Goal: Transaction & Acquisition: Book appointment/travel/reservation

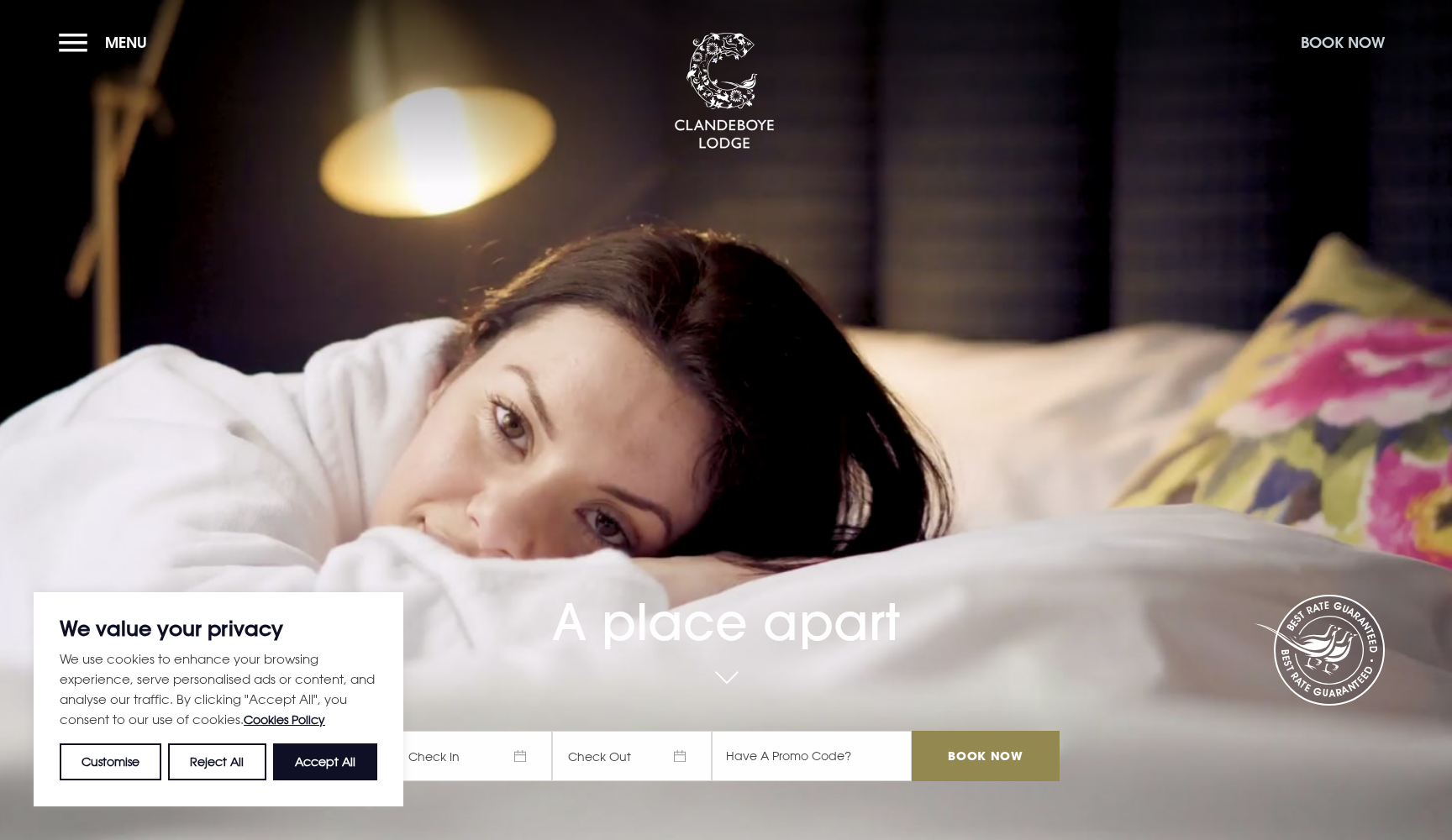
click at [1342, 40] on button "Book Now" at bounding box center [1342, 42] width 100 height 36
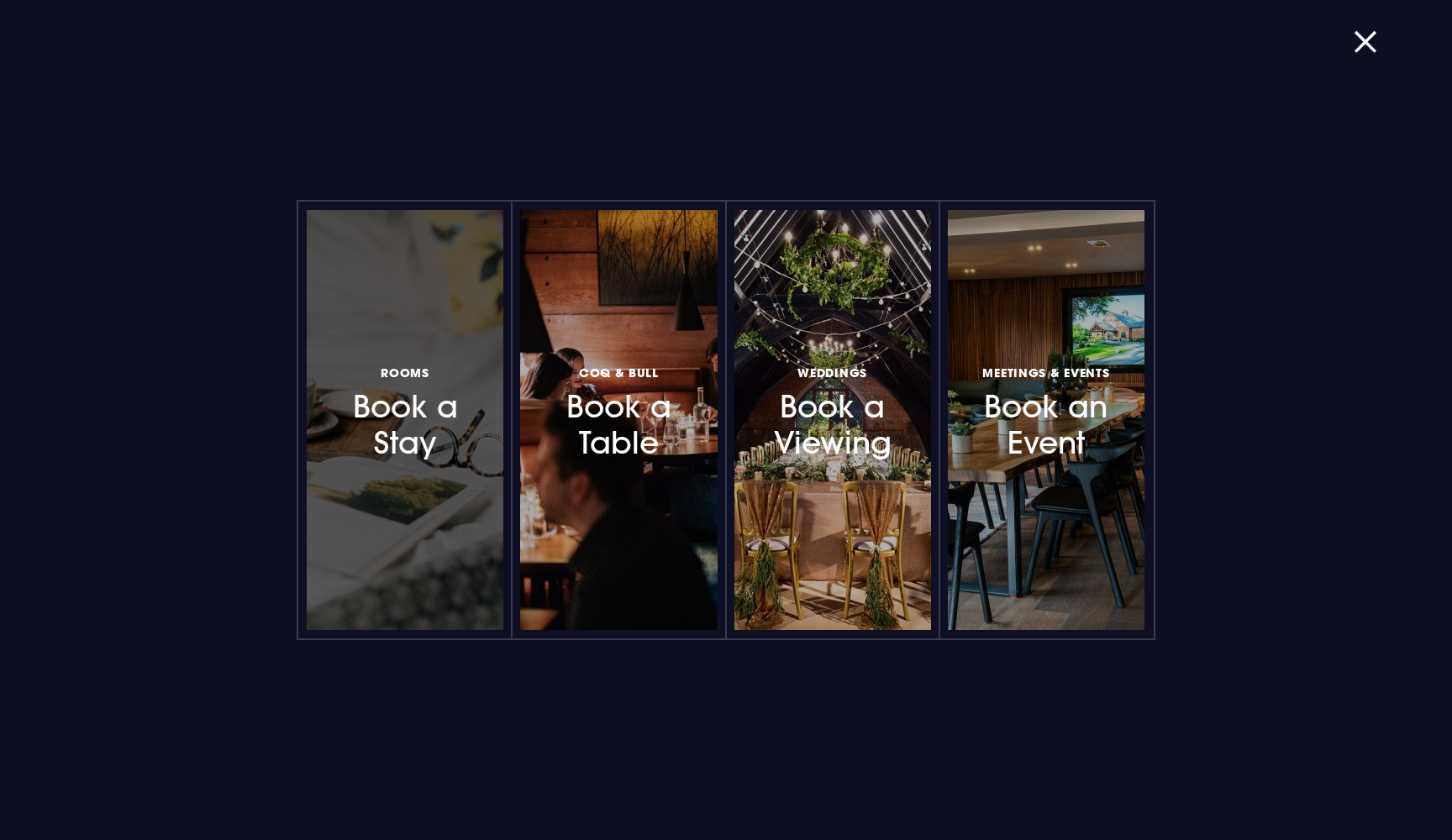
click at [394, 457] on h3 "Rooms Book a Stay" at bounding box center [404, 411] width 146 height 100
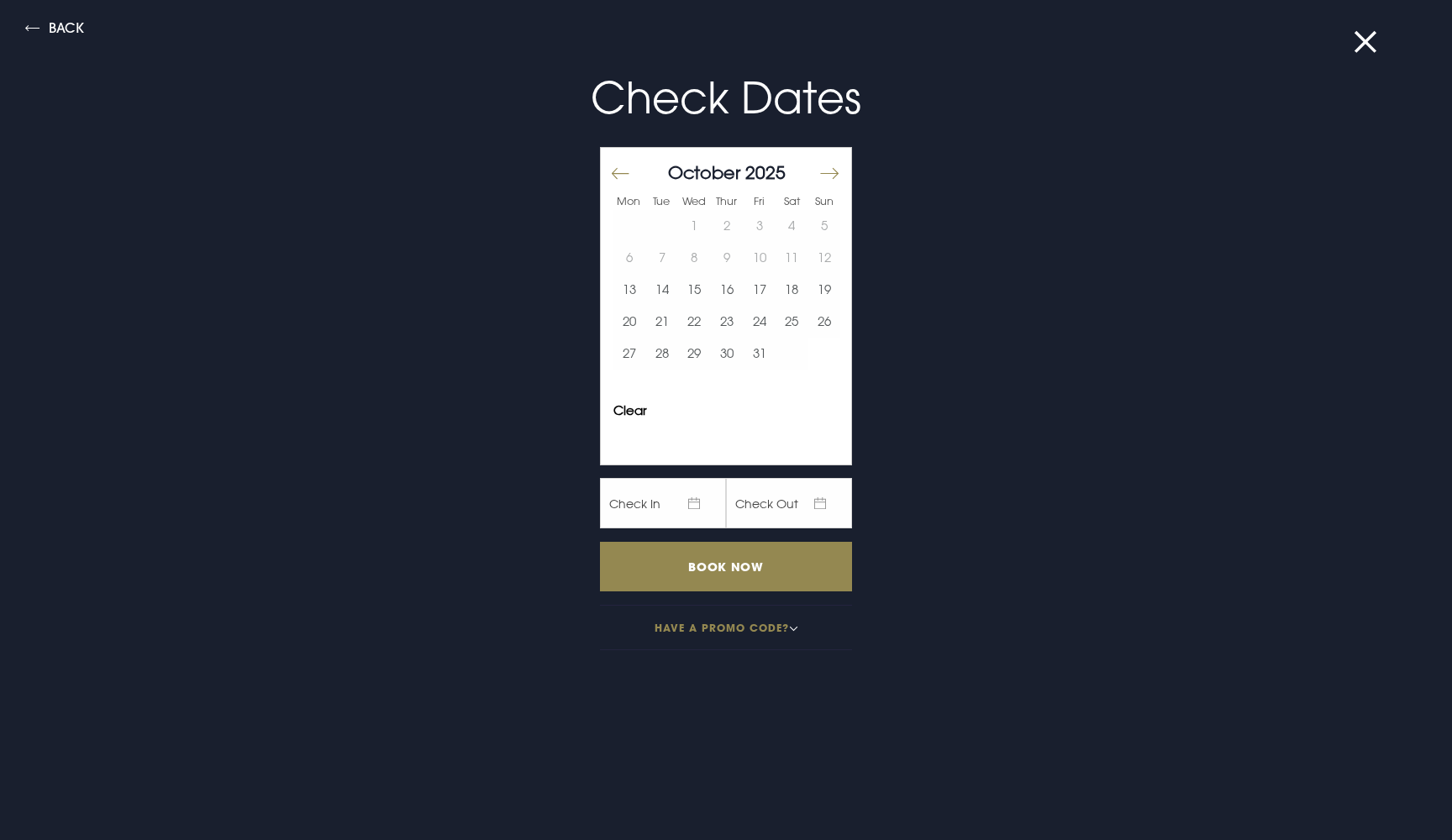
click at [831, 167] on button "Move forward to switch to the next month." at bounding box center [828, 173] width 20 height 35
click at [796, 324] on button "22" at bounding box center [792, 321] width 33 height 32
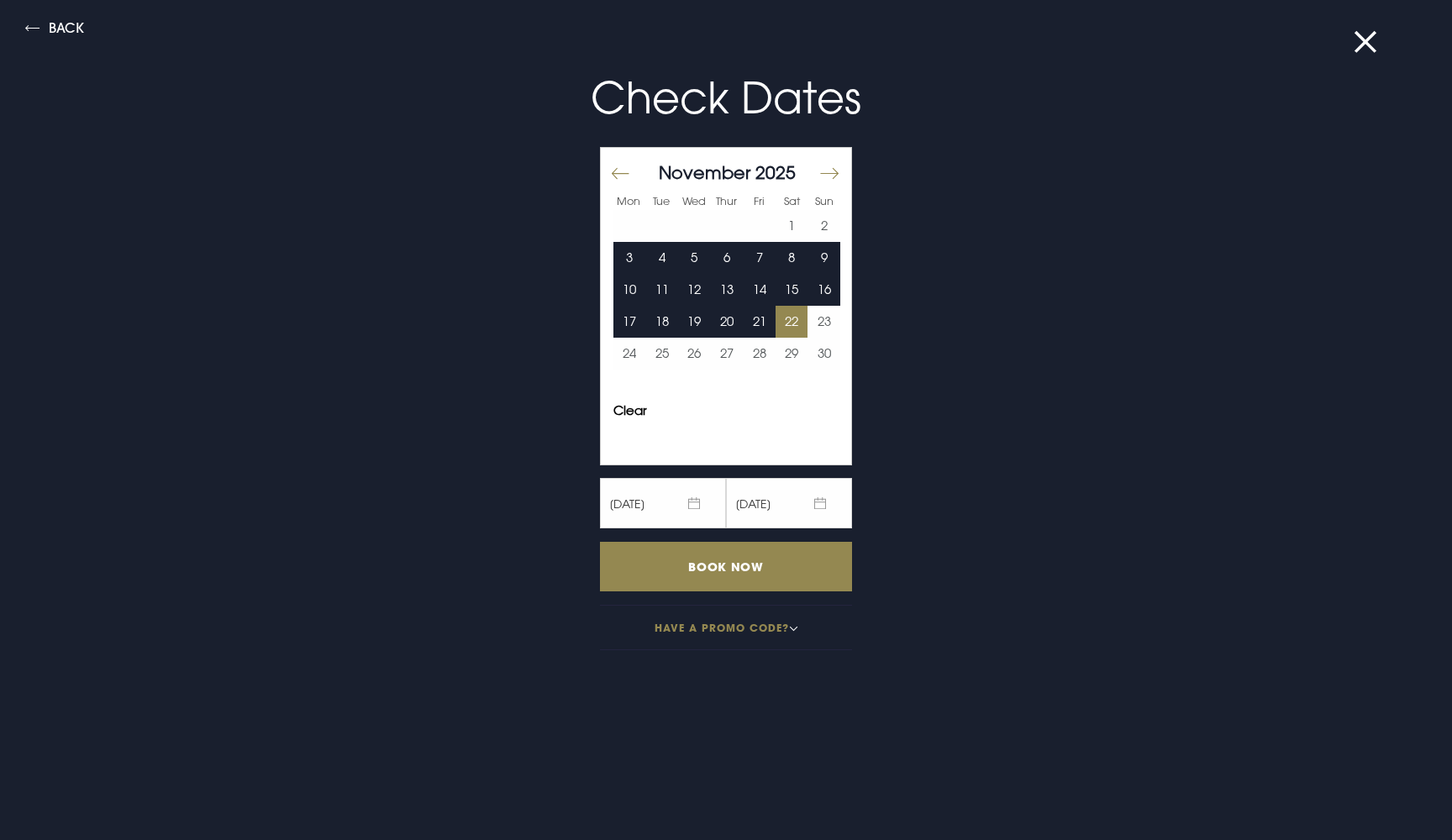
click at [831, 171] on button "Move forward to switch to the next month." at bounding box center [828, 173] width 20 height 35
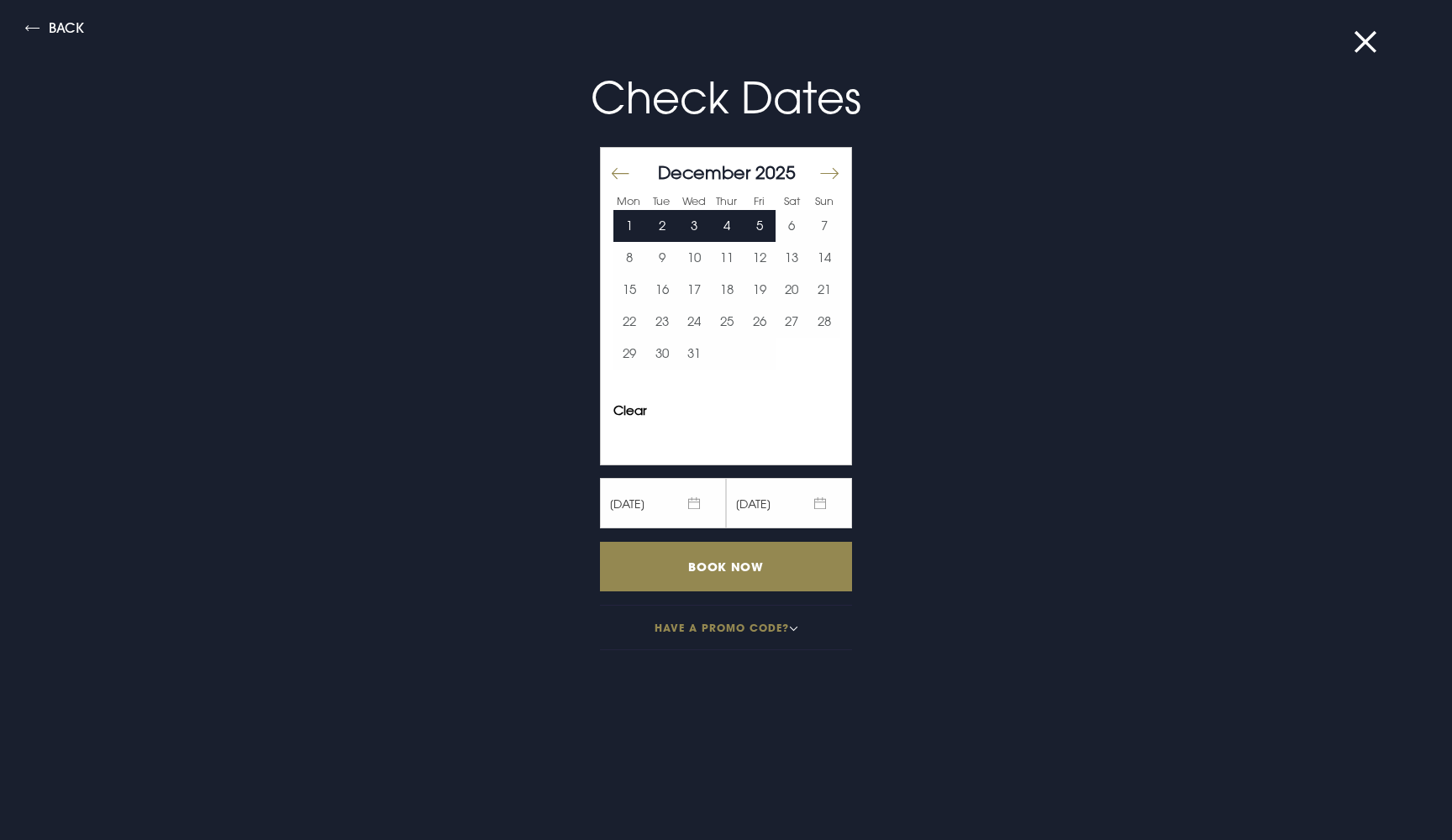
click at [619, 171] on button "Move backward to switch to the previous month." at bounding box center [620, 173] width 20 height 35
click at [793, 313] on button "22" at bounding box center [792, 321] width 33 height 32
click at [793, 349] on button "29" at bounding box center [792, 354] width 33 height 32
click at [795, 353] on button "29" at bounding box center [792, 354] width 33 height 32
click at [693, 497] on span "29/11/2025" at bounding box center [663, 503] width 126 height 51
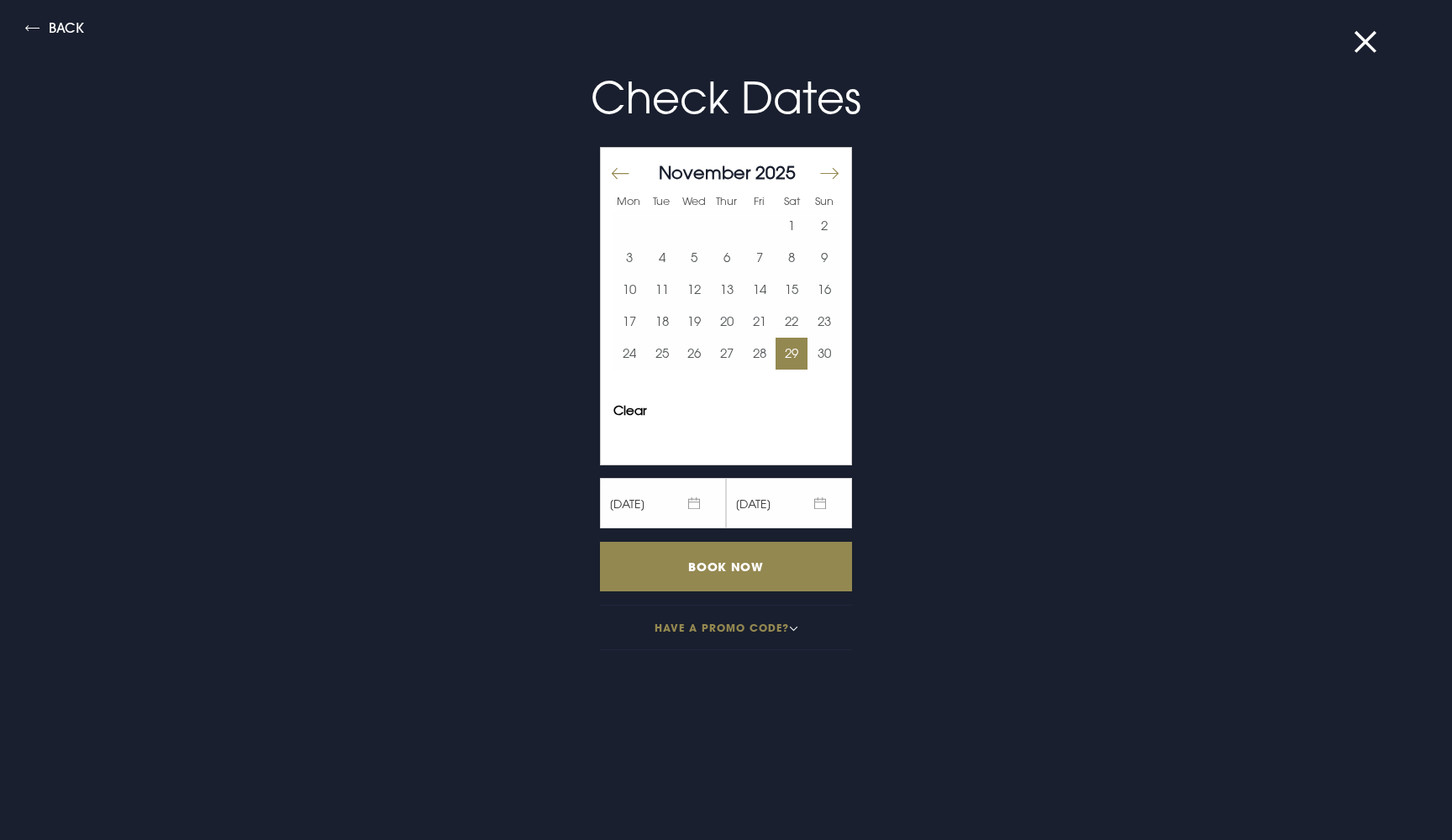
click at [630, 502] on span "29/11/2025" at bounding box center [663, 503] width 126 height 51
click at [626, 411] on button "Clear" at bounding box center [630, 410] width 33 height 12
click at [829, 170] on button "Move forward to switch to the next month." at bounding box center [828, 173] width 20 height 35
click at [613, 171] on button "Move backward to switch to the previous month." at bounding box center [620, 173] width 20 height 35
click at [828, 168] on button "Move forward to switch to the next month." at bounding box center [828, 173] width 20 height 35
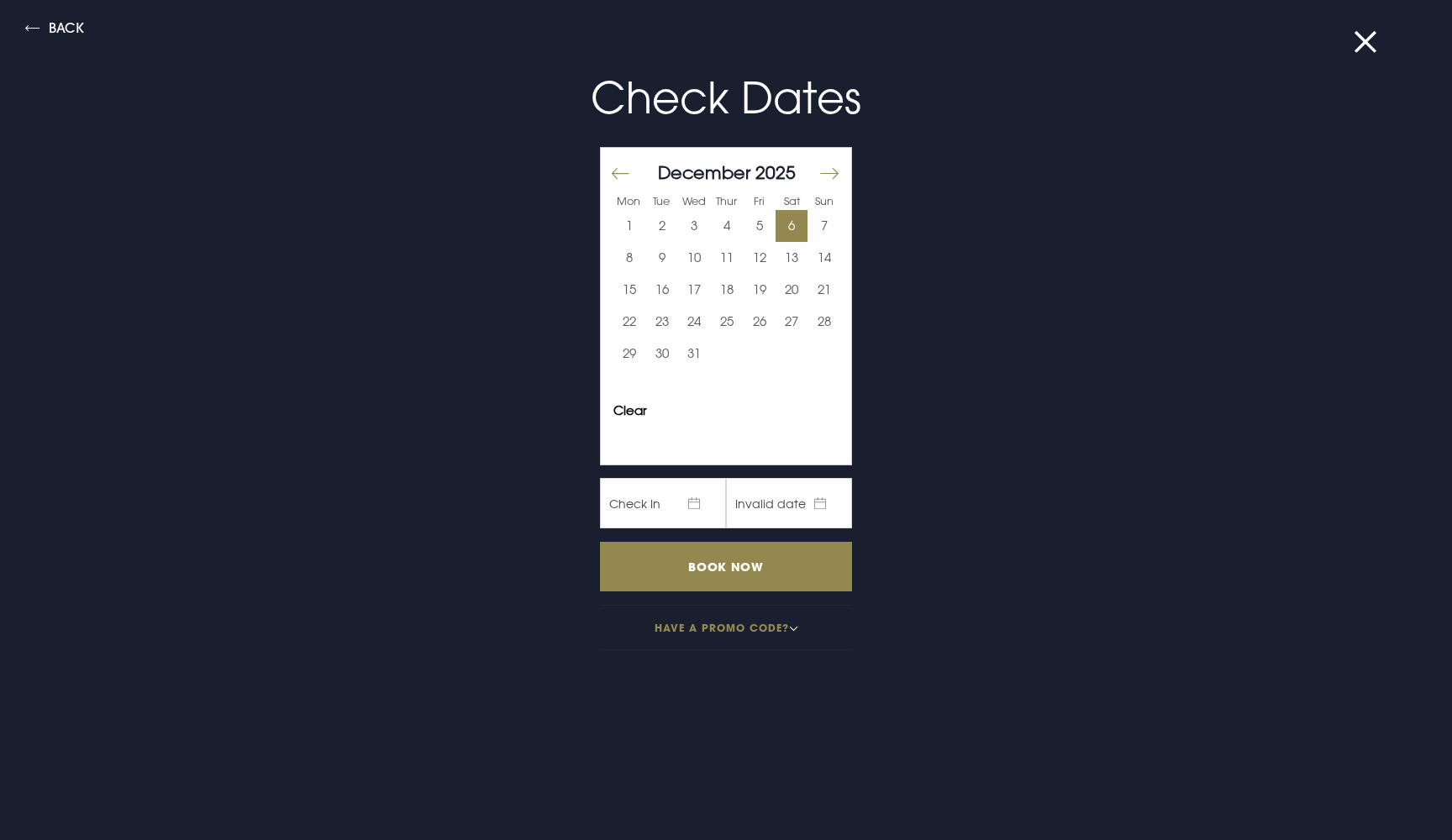
click at [795, 224] on button "6" at bounding box center [792, 225] width 33 height 32
click at [820, 220] on button "7" at bounding box center [824, 225] width 33 height 32
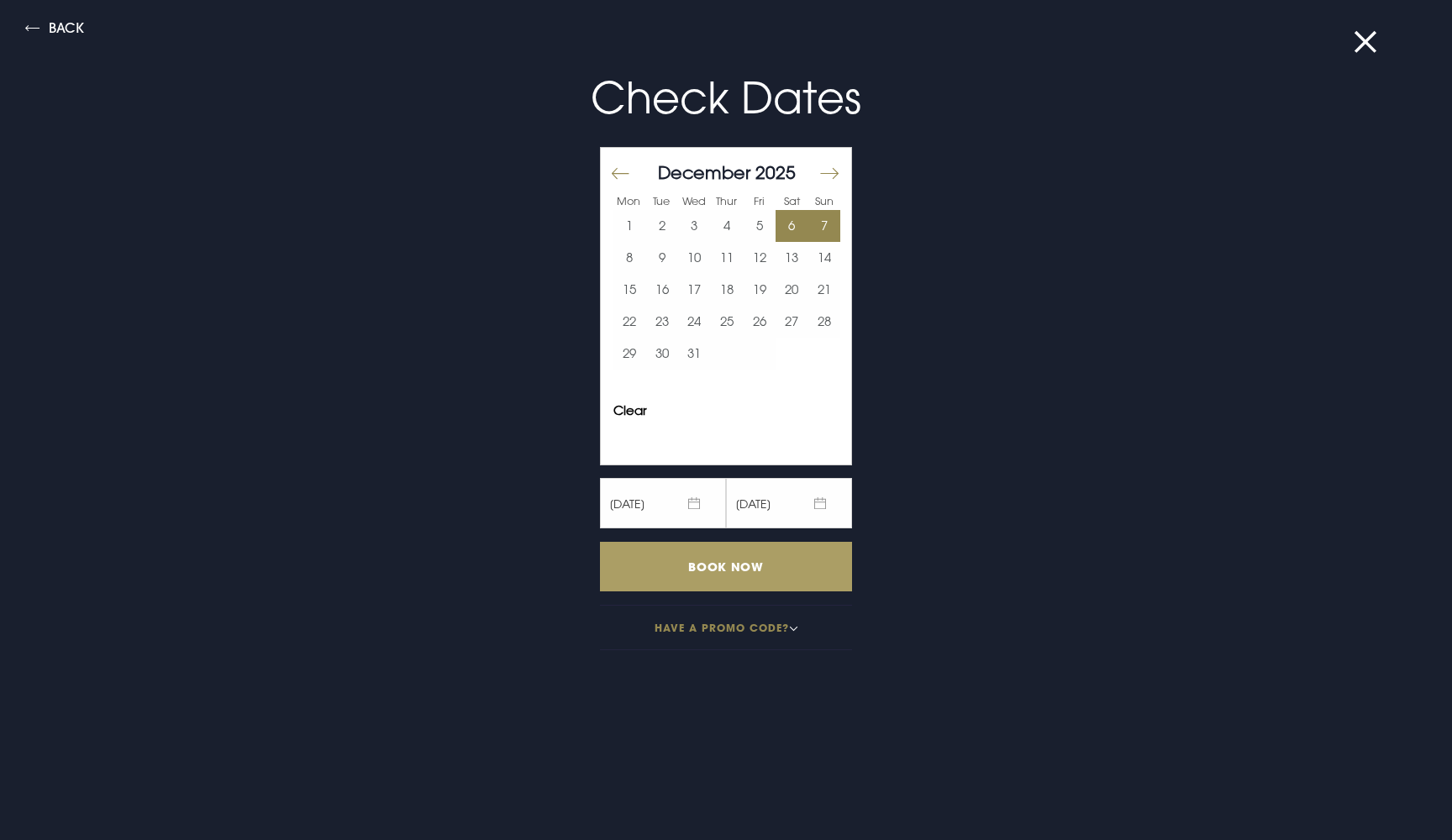
click at [698, 581] on input "Book Now" at bounding box center [726, 566] width 252 height 50
click at [624, 170] on button "Move backward to switch to the previous month." at bounding box center [620, 173] width 20 height 35
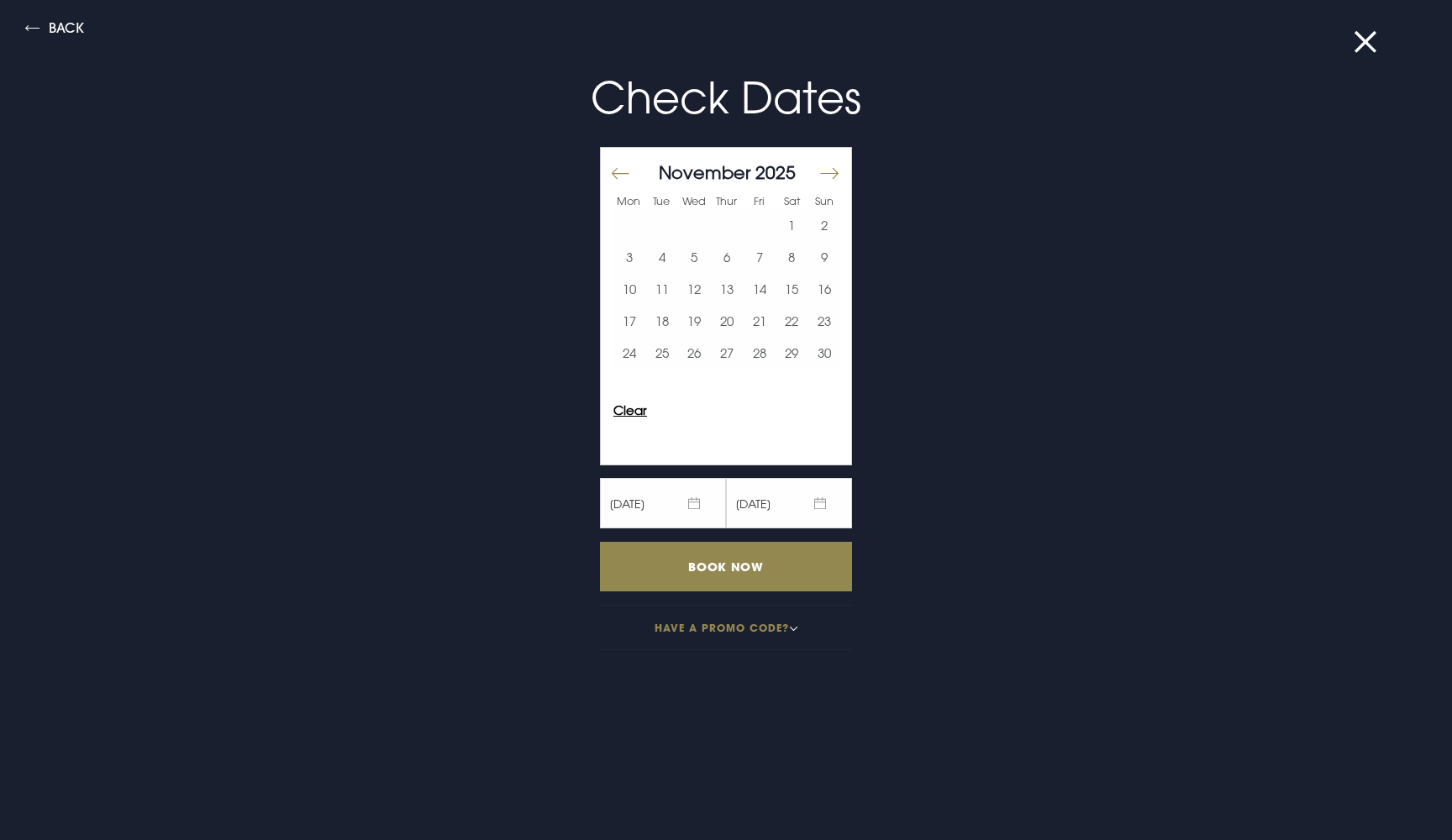
click at [640, 408] on button "Clear" at bounding box center [630, 410] width 33 height 12
click at [795, 316] on button "22" at bounding box center [792, 321] width 33 height 32
click at [829, 313] on button "23" at bounding box center [824, 321] width 33 height 32
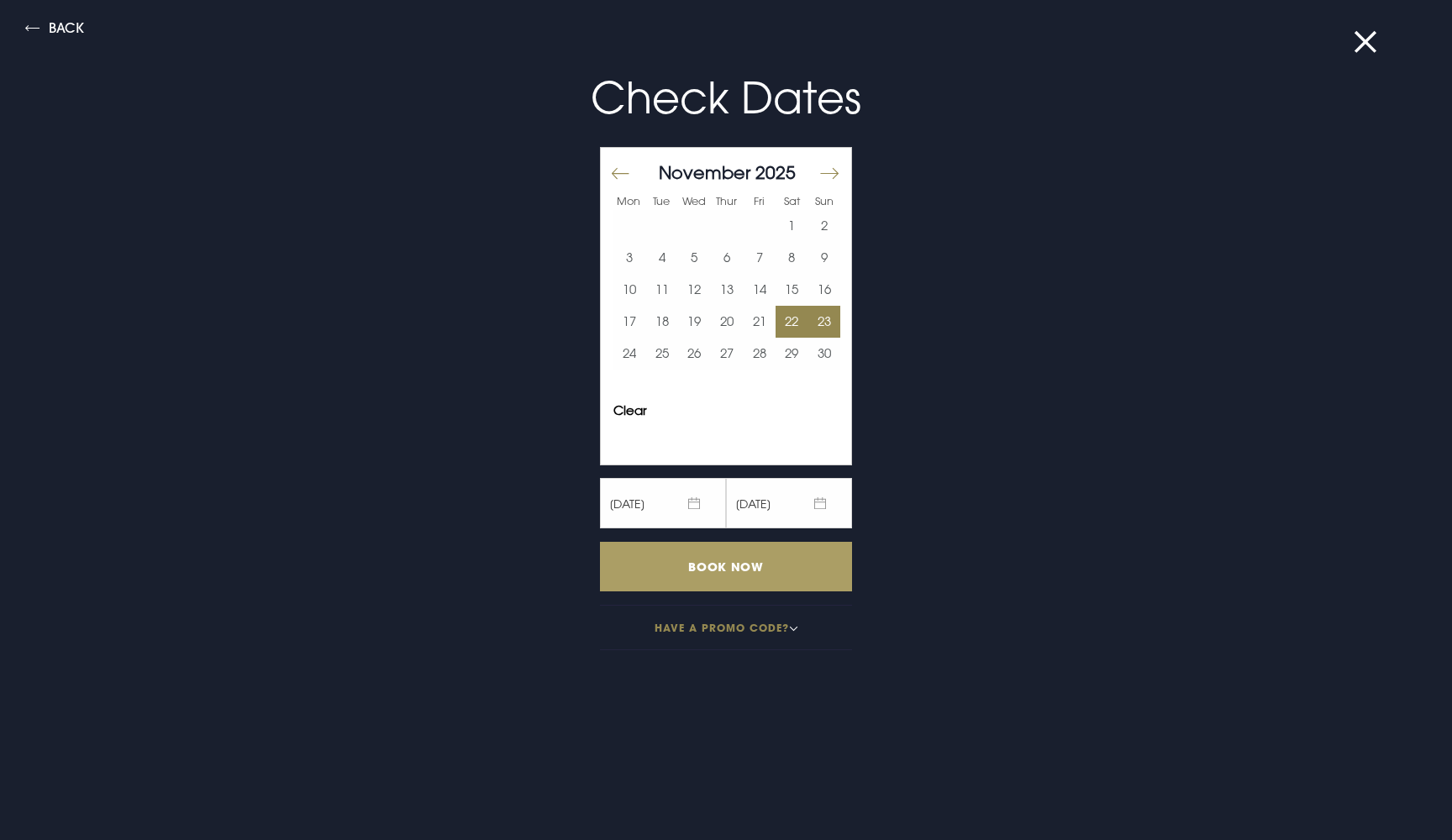
click at [730, 570] on input "Book Now" at bounding box center [726, 566] width 252 height 50
click at [791, 348] on button "29" at bounding box center [792, 354] width 33 height 32
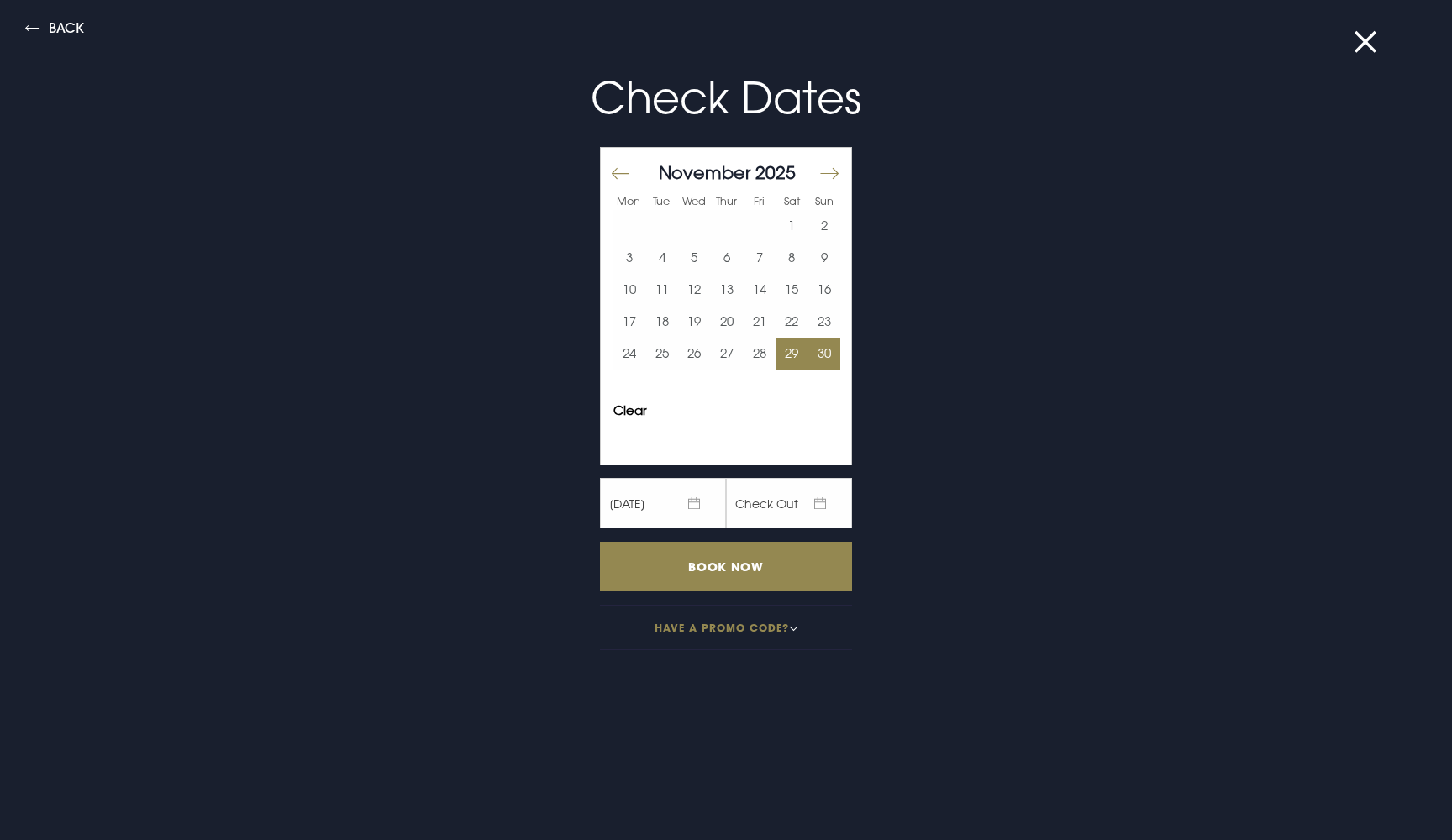
click at [823, 349] on button "30" at bounding box center [824, 354] width 33 height 32
click at [729, 562] on input "Book Now" at bounding box center [726, 566] width 252 height 50
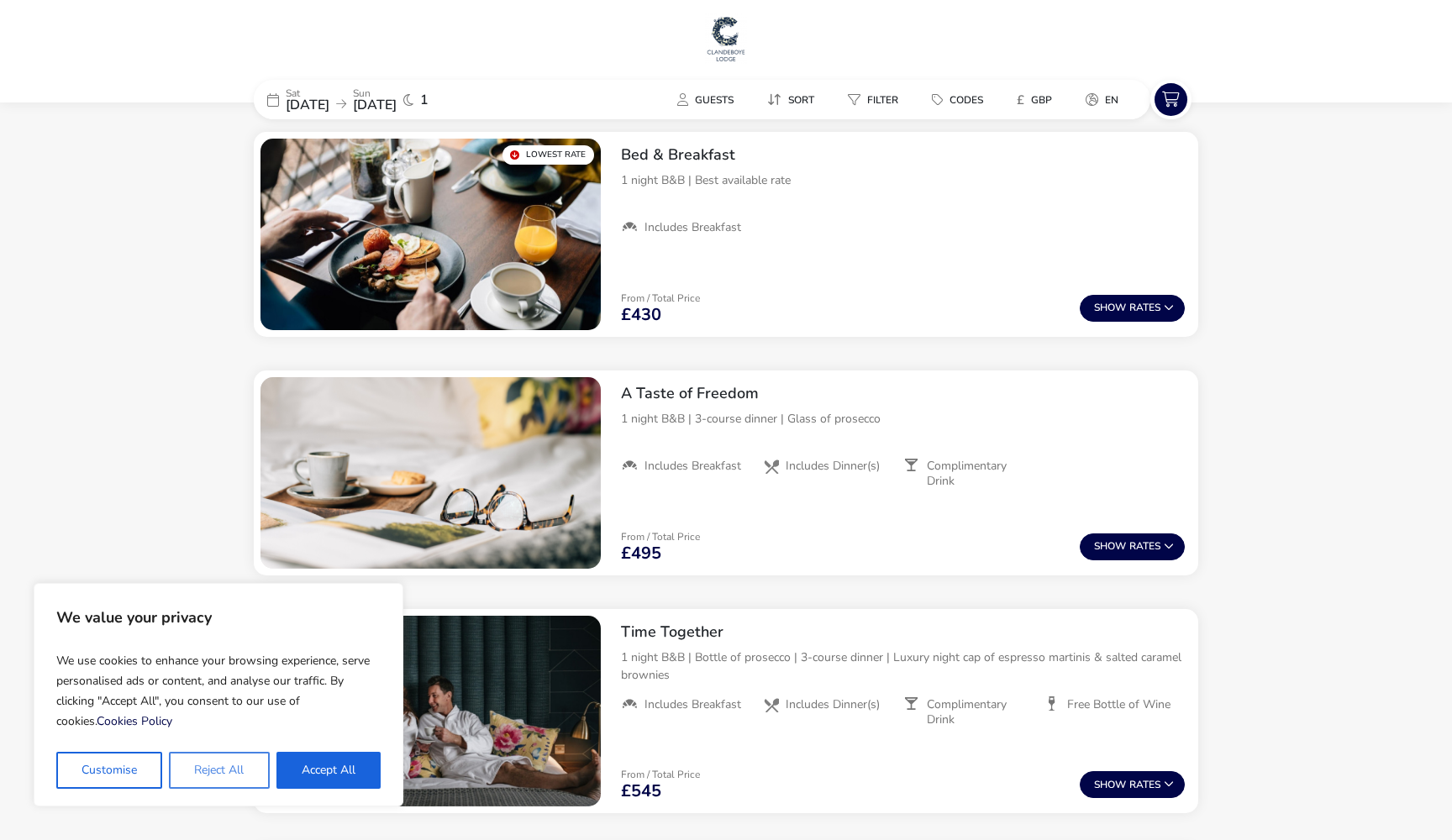
click at [248, 762] on button "Reject All" at bounding box center [218, 770] width 100 height 37
